Goal: Task Accomplishment & Management: Complete application form

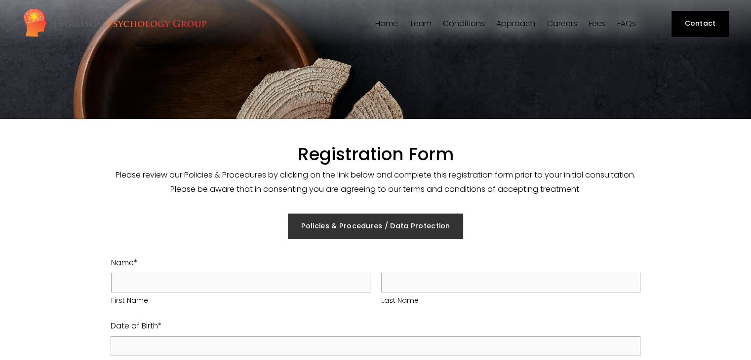
select select "GB"
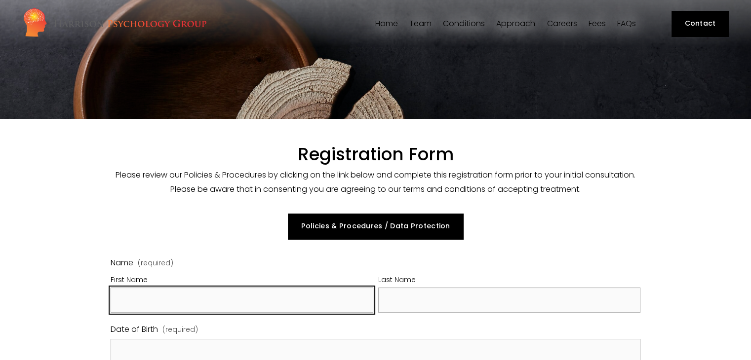
click at [275, 293] on input "First Name" at bounding box center [242, 300] width 262 height 25
type input "[PERSON_NAME]"
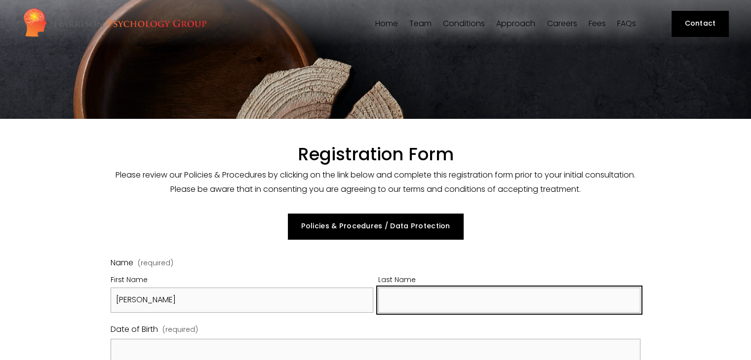
type input "Midgley"
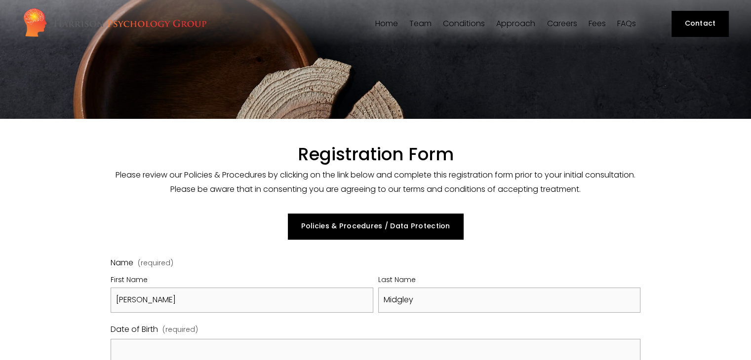
type input "07717220120"
type input "[EMAIL_ADDRESS][DOMAIN_NAME]"
type input "[STREET_ADDRESS]"
type input "SO40 7JH"
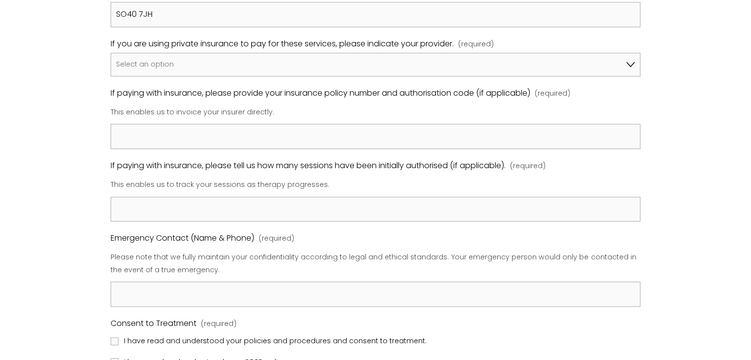
scroll to position [713, 0]
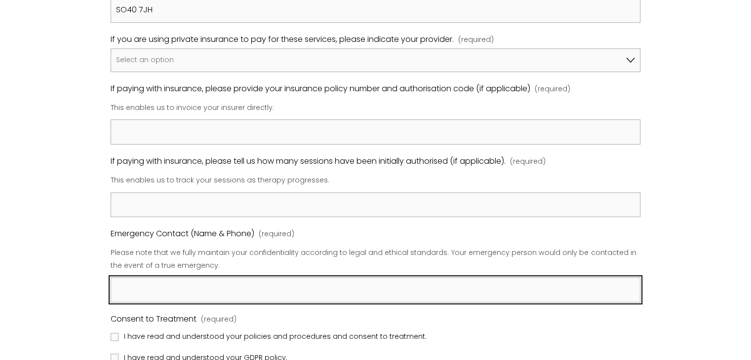
click at [186, 293] on input "Emergency Contact (Name & Phone) (required)" at bounding box center [375, 289] width 529 height 25
type input "[PERSON_NAME] 07931581472"
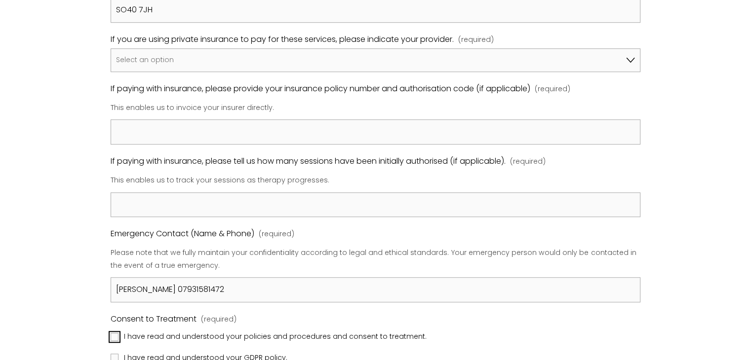
click at [117, 333] on input "I have read and understood your policies and procedures and consent to treatmen…" at bounding box center [115, 337] width 8 height 8
checkbox input "true"
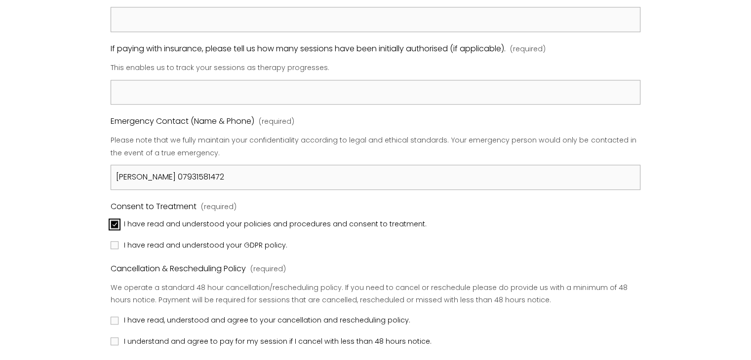
scroll to position [858, 0]
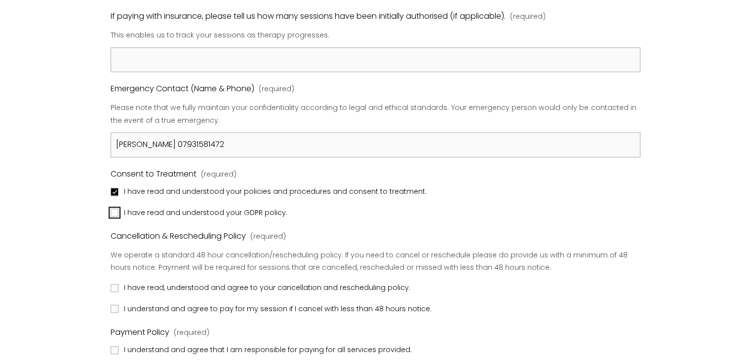
click at [116, 210] on input "I have read and understood your GDPR policy." at bounding box center [115, 213] width 8 height 8
checkbox input "true"
click at [115, 284] on input "I have read, understood and agree to your cancellation and rescheduling policy." at bounding box center [115, 288] width 8 height 8
checkbox input "true"
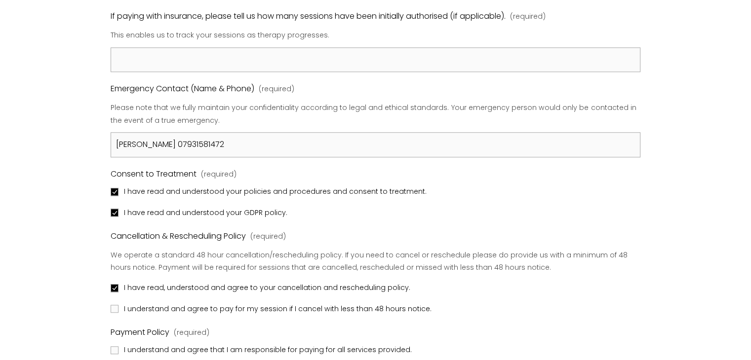
click at [116, 310] on label "I understand and agree to pay for my session if I cancel with less than 48 hour…" at bounding box center [272, 309] width 323 height 13
click at [116, 310] on input "I understand and agree to pay for my session if I cancel with less than 48 hour…" at bounding box center [115, 309] width 8 height 8
checkbox input "true"
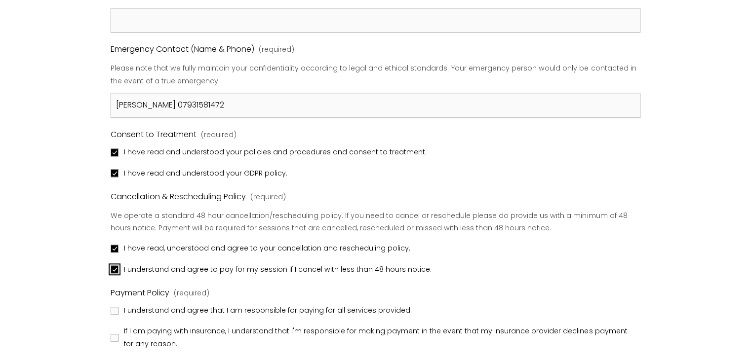
scroll to position [917, 0]
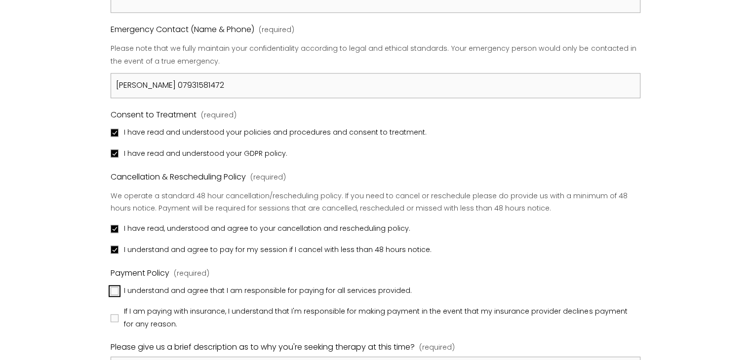
click at [116, 289] on input "I understand and agree that I am responsible for paying for all services provid…" at bounding box center [115, 291] width 8 height 8
checkbox input "true"
click at [115, 317] on input "If I am paying with insurance, I understand that I'm responsible for making pay…" at bounding box center [115, 318] width 8 height 8
checkbox input "true"
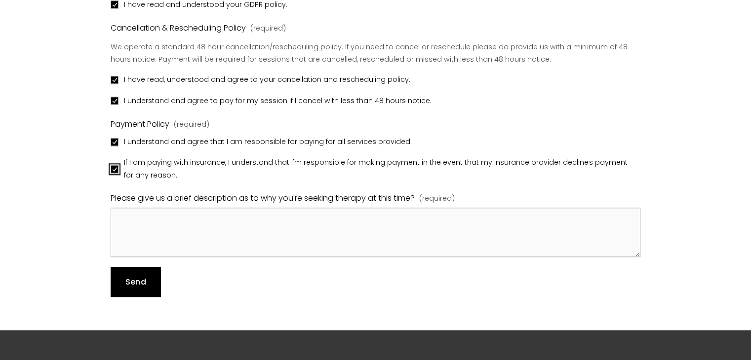
scroll to position [1085, 0]
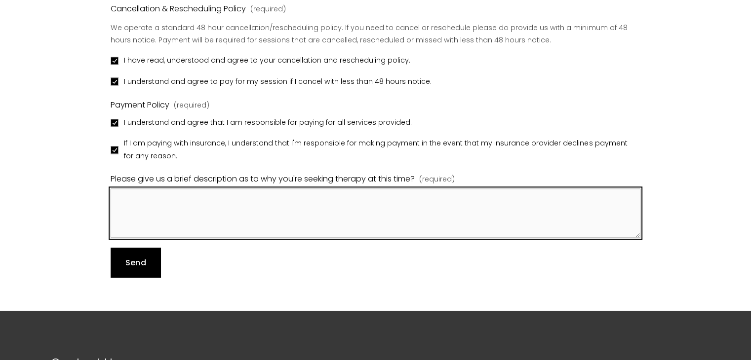
click at [317, 202] on textarea "Please give us a brief description as to why you're seeking therapy at this tim…" at bounding box center [375, 213] width 529 height 49
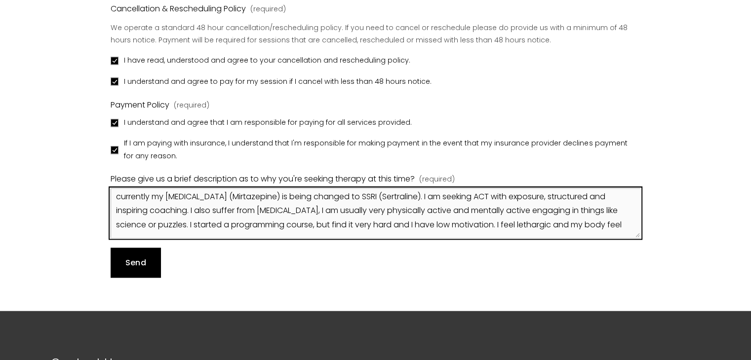
scroll to position [69, 0]
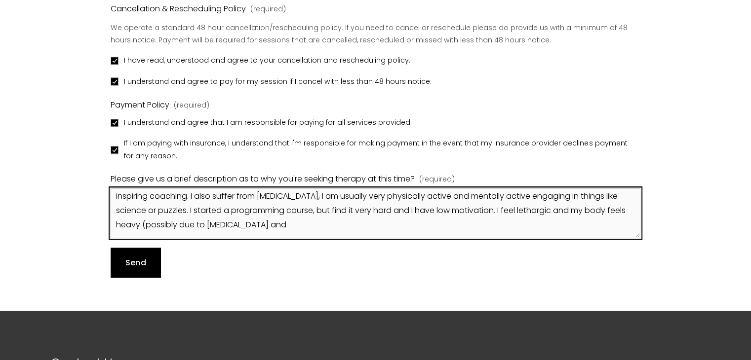
click at [322, 223] on textarea "I suffer with treatment resistant atypical OCD and [MEDICAL_DATA]. I had CBT wi…" at bounding box center [375, 213] width 529 height 49
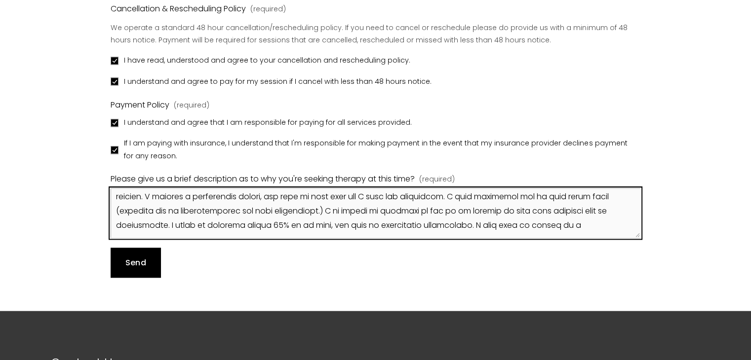
scroll to position [97, 0]
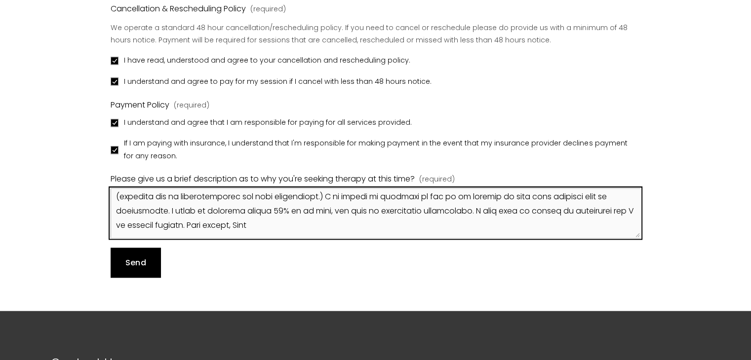
type textarea "I suffer with treatment resistant atypical OCD and [MEDICAL_DATA]. I had CBT wi…"
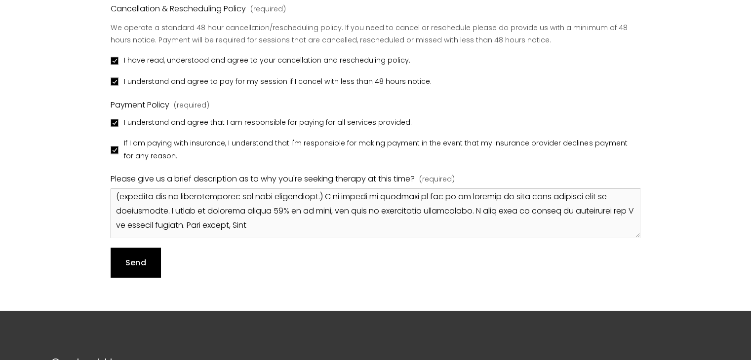
click at [146, 262] on button "Send Send" at bounding box center [136, 263] width 50 height 30
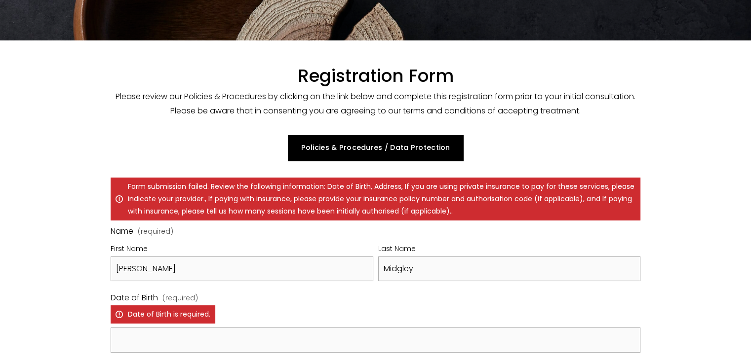
scroll to position [77, 0]
